Goal: Navigation & Orientation: Find specific page/section

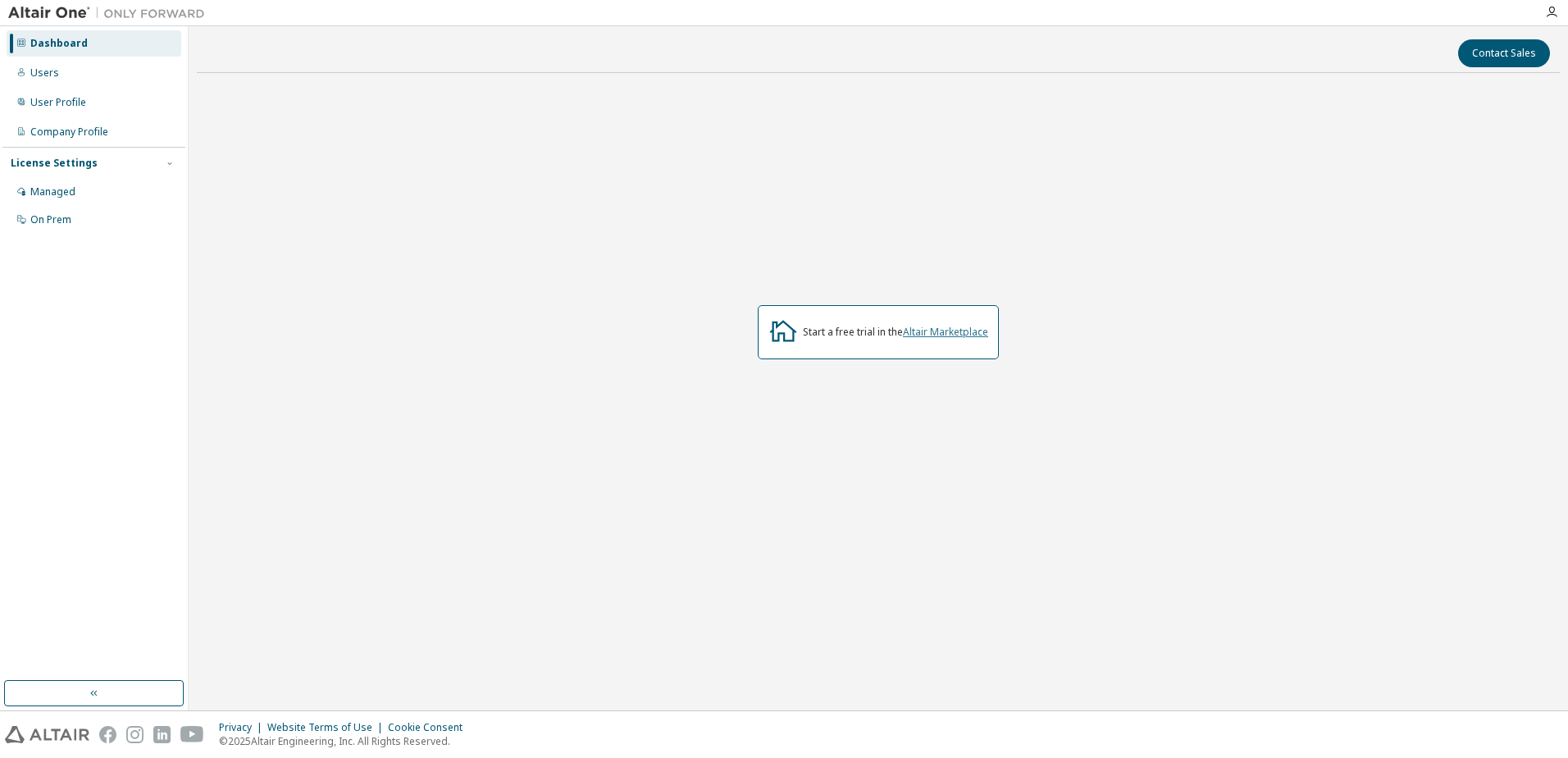
click at [963, 331] on link "Altair Marketplace" at bounding box center [946, 332] width 86 height 14
